Goal: Check status

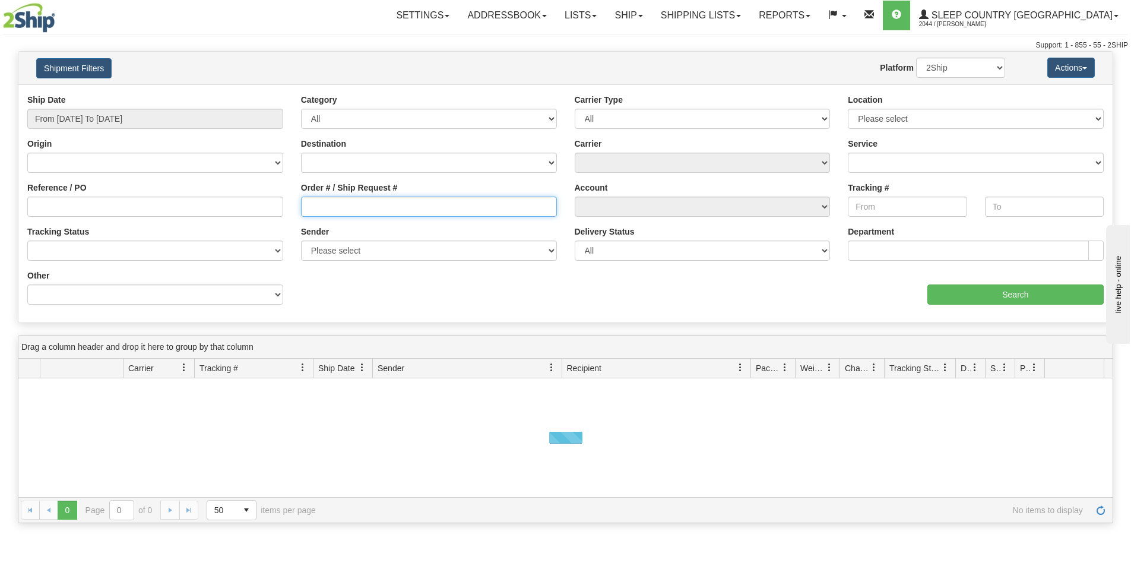
drag, startPoint x: 310, startPoint y: 206, endPoint x: 315, endPoint y: 236, distance: 30.0
click at [310, 206] on input "Order # / Ship Request #" at bounding box center [429, 206] width 256 height 20
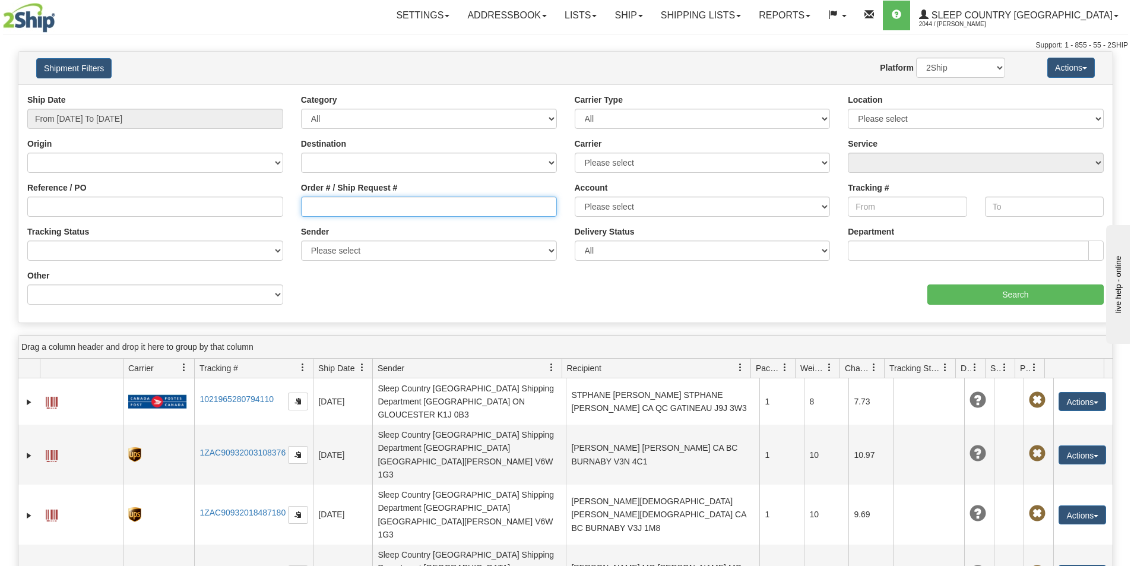
paste input "1055177"
type input "1055177"
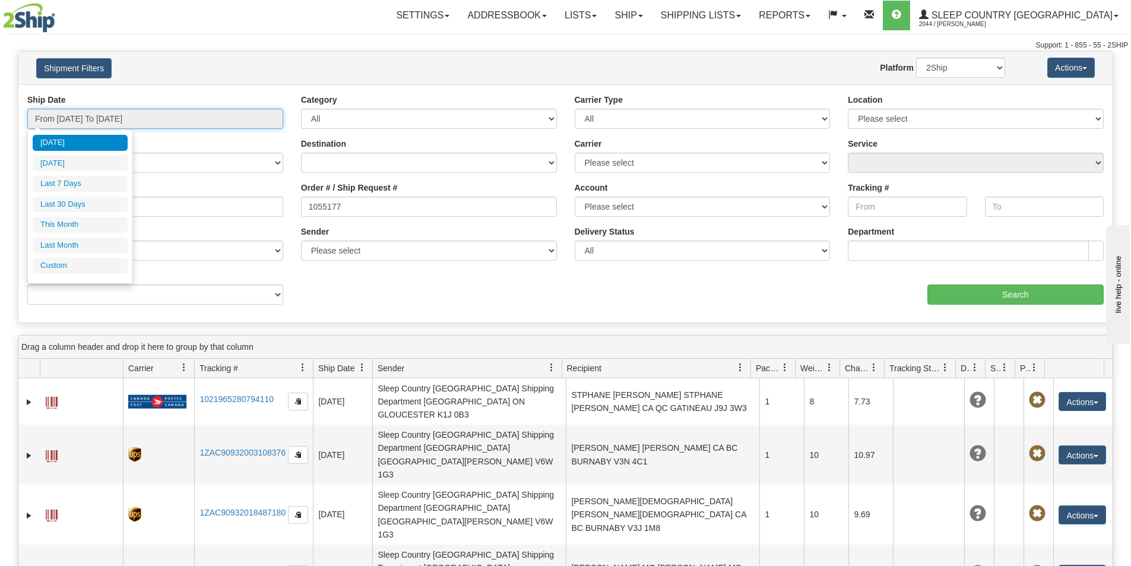
drag, startPoint x: 185, startPoint y: 114, endPoint x: 155, endPoint y: 181, distance: 73.3
click at [184, 115] on input "From [DATE] To [DATE]" at bounding box center [155, 119] width 256 height 20
drag, startPoint x: 100, startPoint y: 205, endPoint x: 285, endPoint y: 215, distance: 185.4
click at [107, 207] on li "Last 30 Days" at bounding box center [80, 204] width 95 height 16
type input "From [DATE] To [DATE]"
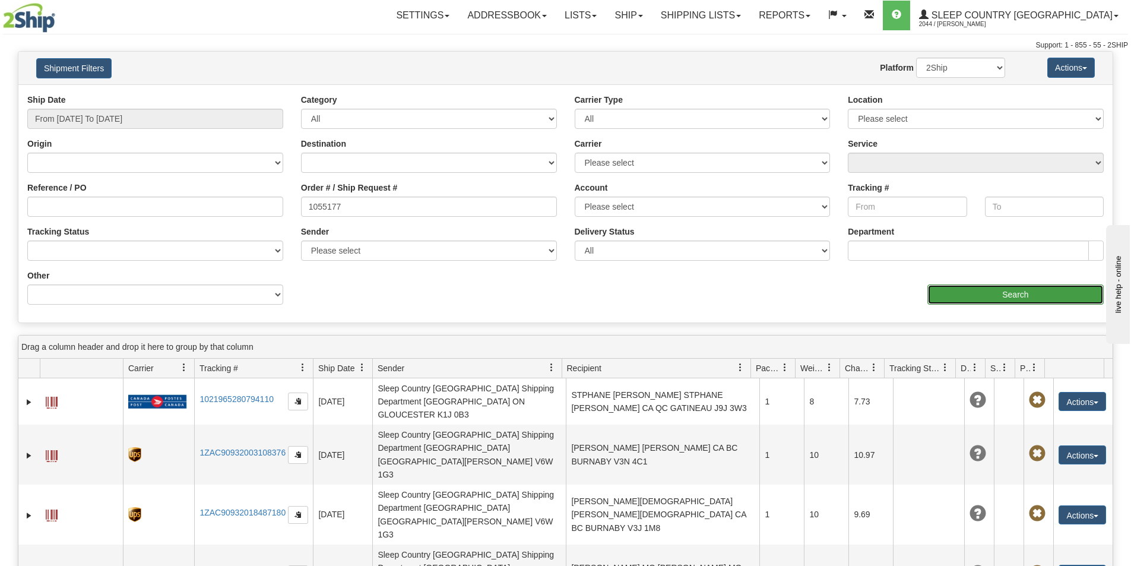
click at [1028, 287] on input "Search" at bounding box center [1015, 294] width 176 height 20
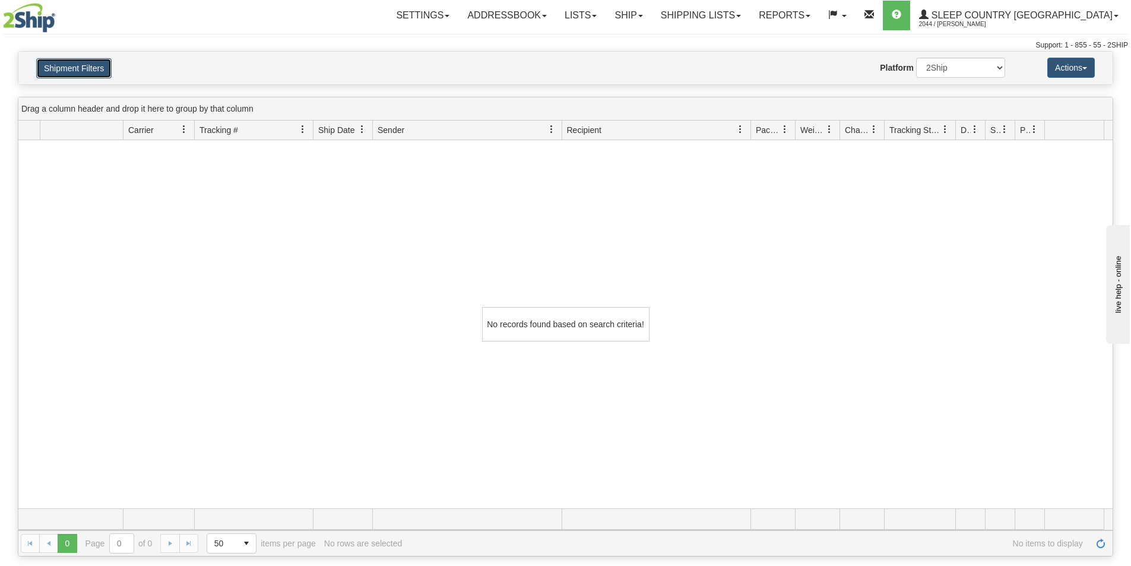
click at [82, 70] on button "Shipment Filters" at bounding box center [73, 68] width 75 height 20
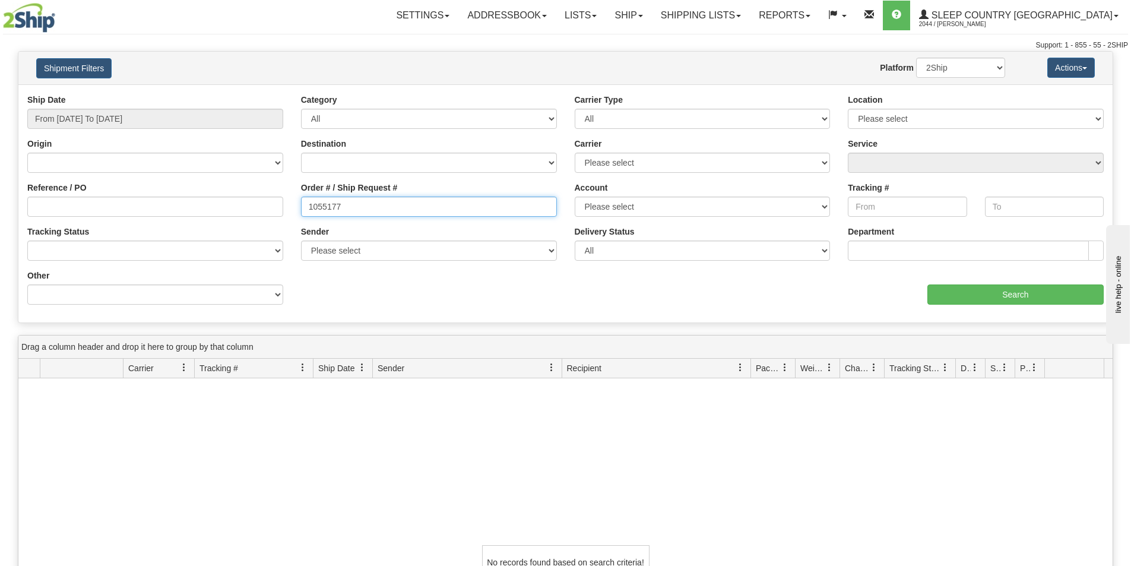
drag, startPoint x: 338, startPoint y: 203, endPoint x: 251, endPoint y: 204, distance: 86.7
click at [251, 94] on div "Reference / PO Order # / Ship Request # 1055177 Account Please select [GEOGRAPH…" at bounding box center [565, 94] width 1094 height 0
paste input "9000I039896"
type input "9000I039896"
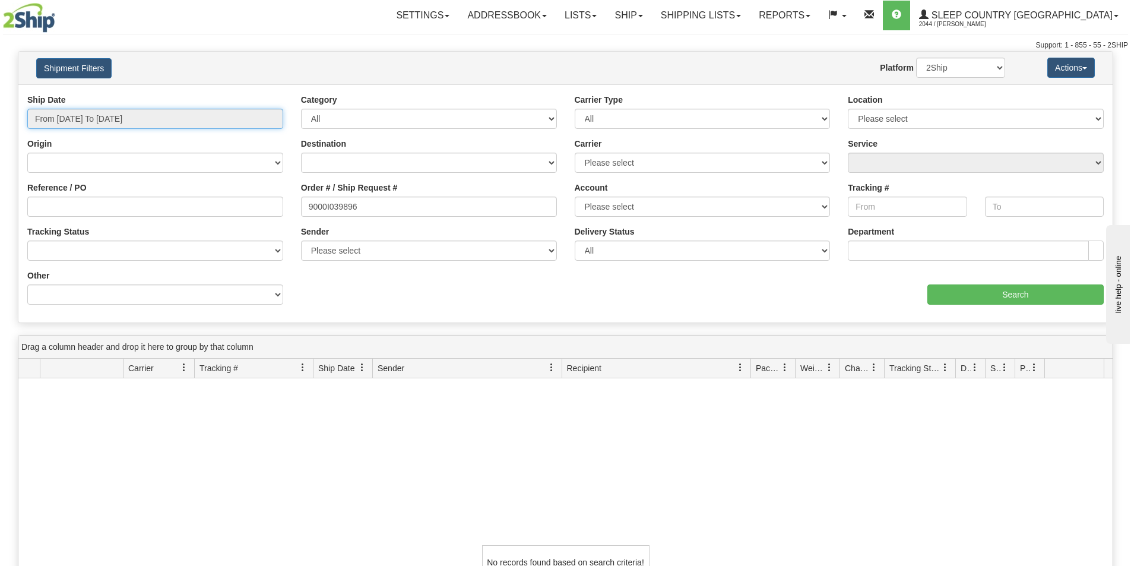
drag, startPoint x: 158, startPoint y: 117, endPoint x: 151, endPoint y: 145, distance: 29.4
click at [158, 118] on input "From [DATE] To [DATE]" at bounding box center [155, 119] width 256 height 20
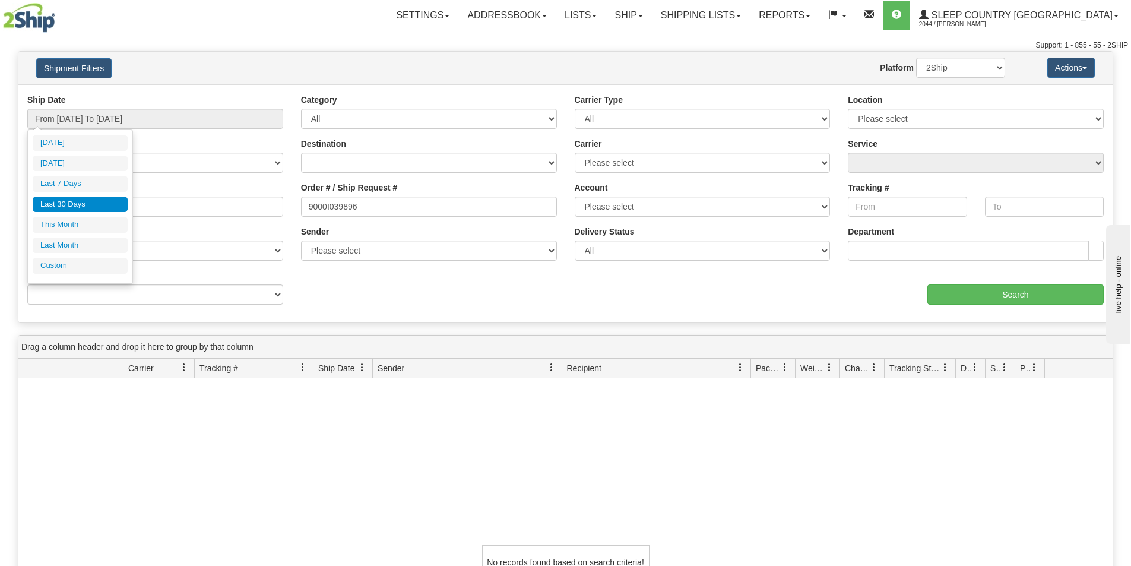
click at [98, 199] on li "Last 30 Days" at bounding box center [80, 204] width 95 height 16
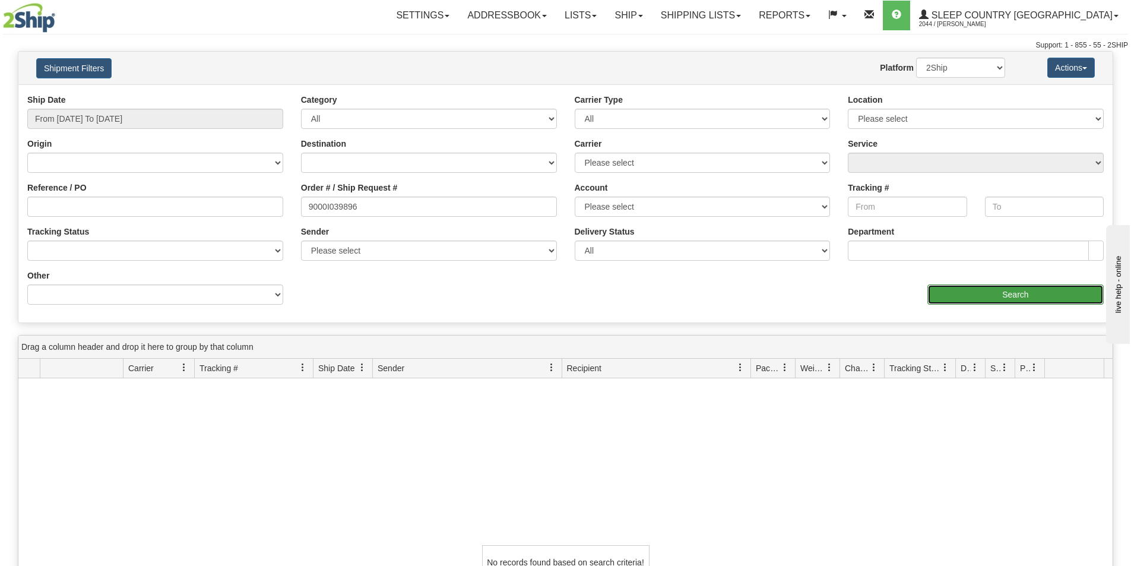
click at [1015, 286] on input "Search" at bounding box center [1015, 294] width 176 height 20
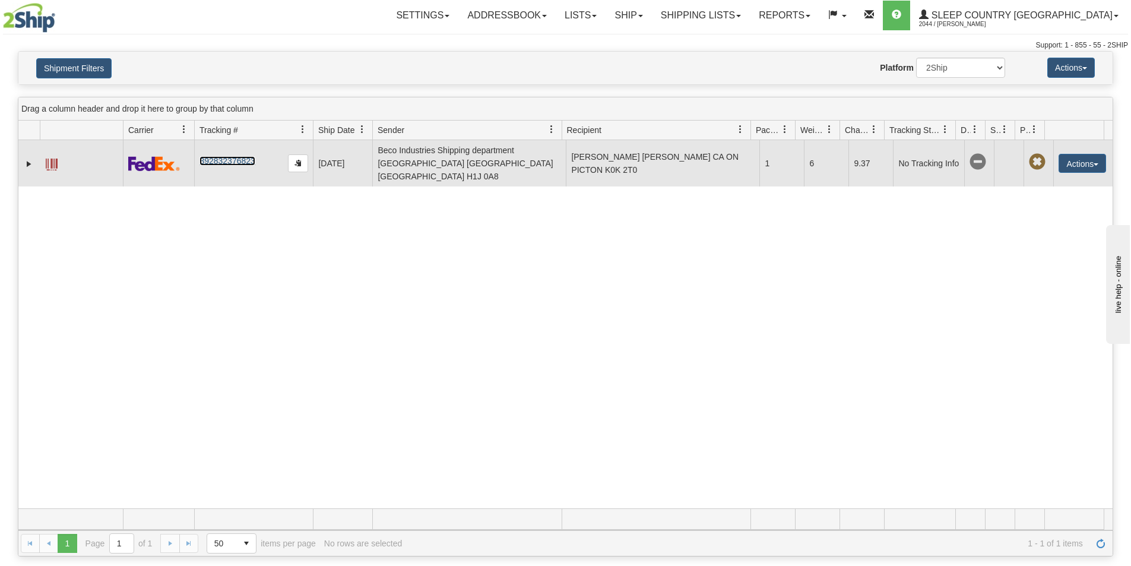
click at [233, 156] on link "392832376823" at bounding box center [226, 160] width 55 height 9
